Goal: Task Accomplishment & Management: Use online tool/utility

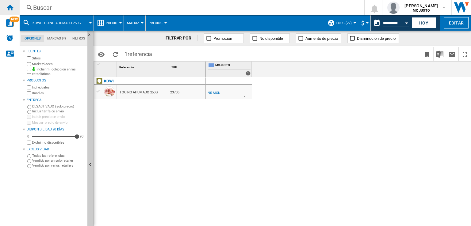
click at [9, 7] on ng-md-icon "Inicio" at bounding box center [9, 7] width 7 height 7
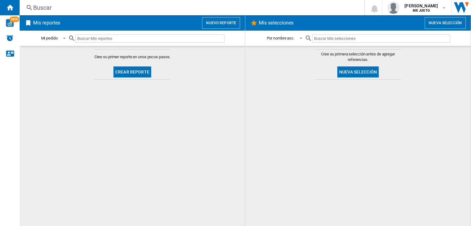
click at [48, 8] on div "Buscar" at bounding box center [190, 7] width 315 height 9
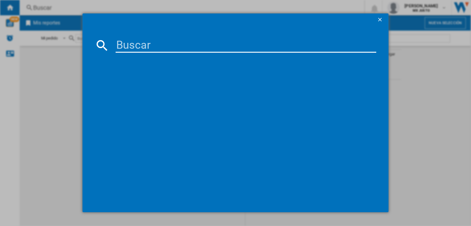
type input "23705"
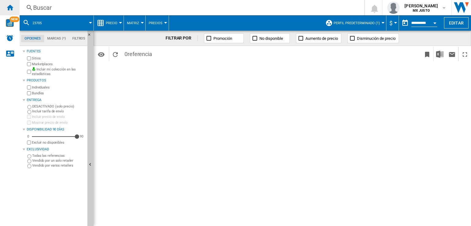
click at [8, 5] on ng-md-icon "Inicio" at bounding box center [9, 7] width 7 height 7
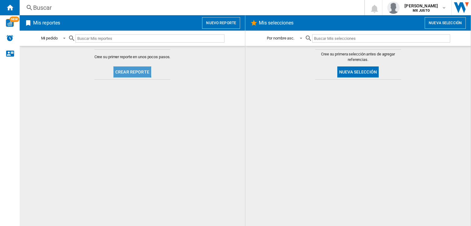
click at [130, 69] on button "Crear reporte" at bounding box center [133, 72] width 38 height 11
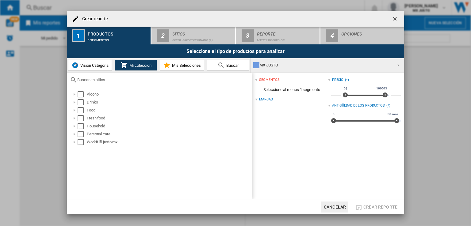
click at [48, 7] on div "Crear reporte 1 Productos 0 segmentos 2 Sitios Perfil predeterminado (1) 3 Repo…" at bounding box center [235, 113] width 471 height 226
click at [400, 18] on button "button" at bounding box center [396, 19] width 12 height 12
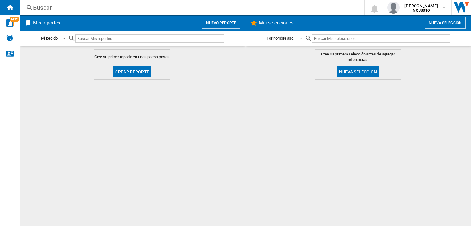
click at [82, 10] on div "Buscar" at bounding box center [190, 7] width 315 height 9
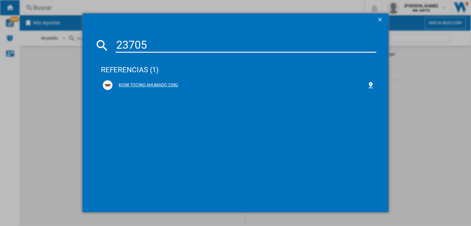
type input "23705"
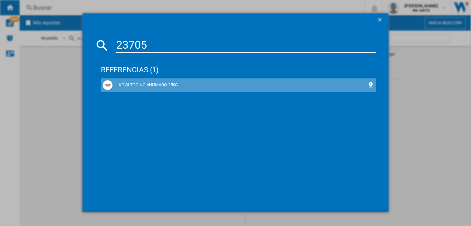
click at [161, 84] on div "KOWI TOCINO AHUMADO 250G" at bounding box center [240, 85] width 255 height 6
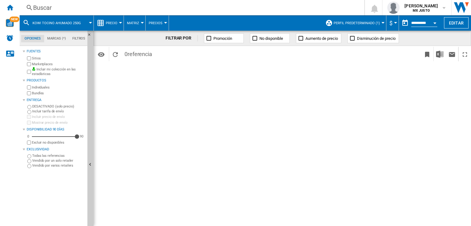
click at [346, 19] on button "Perfil predeterminado (1)" at bounding box center [358, 22] width 49 height 15
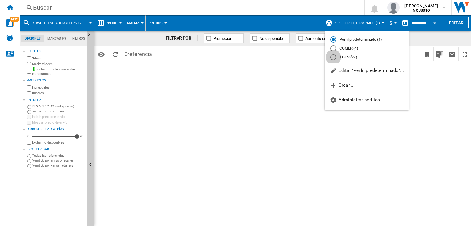
click at [333, 55] on div "TOUS (27)" at bounding box center [333, 57] width 6 height 6
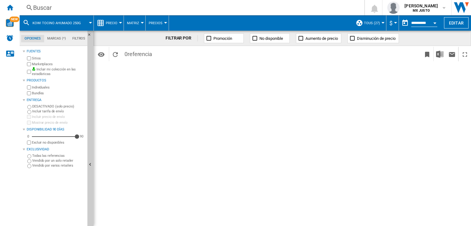
click at [120, 25] on button "Precio" at bounding box center [113, 22] width 15 height 15
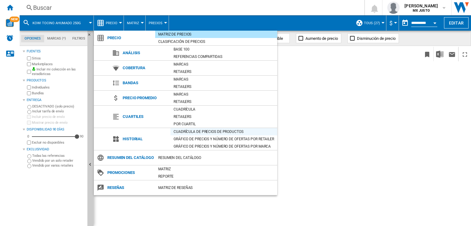
click at [188, 129] on div "Cuadrícula de precios de productos" at bounding box center [224, 132] width 107 height 6
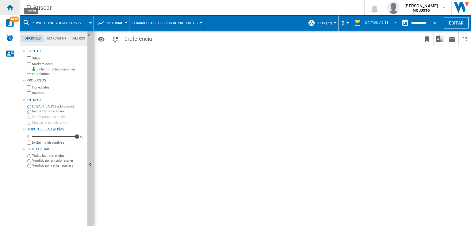
click at [6, 7] on ng-md-icon "Inicio" at bounding box center [9, 7] width 7 height 7
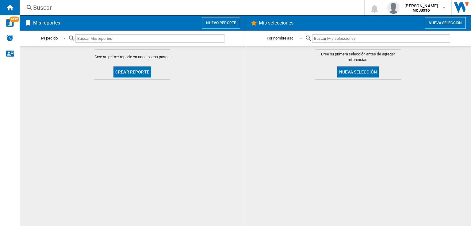
click at [63, 6] on div "Buscar" at bounding box center [190, 7] width 315 height 9
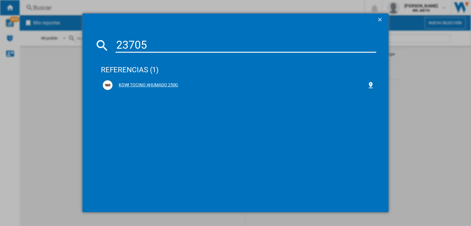
type input "23705"
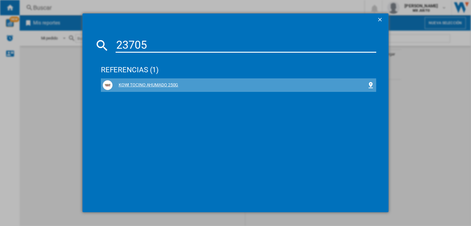
click at [142, 85] on div "KOWI TOCINO AHUMADO 250G" at bounding box center [240, 85] width 255 height 6
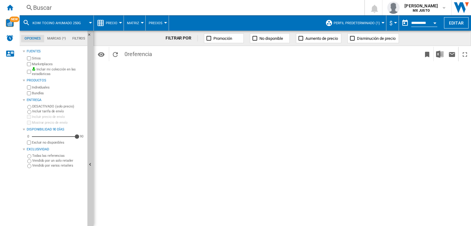
click at [363, 25] on button "Perfil predeterminado (1)" at bounding box center [358, 22] width 49 height 15
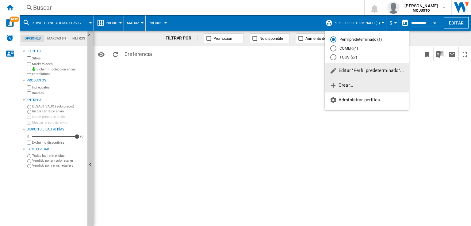
click at [339, 83] on span "Crear..." at bounding box center [342, 86] width 24 height 6
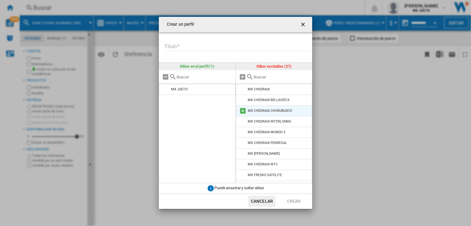
click at [242, 111] on md-icon "Crear un ..." at bounding box center [242, 110] width 7 height 7
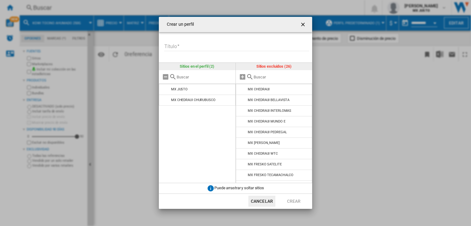
click at [171, 48] on input "Título" at bounding box center [236, 46] width 145 height 9
type input "**"
click at [293, 202] on button "Crear" at bounding box center [293, 201] width 27 height 11
